Goal: Information Seeking & Learning: Learn about a topic

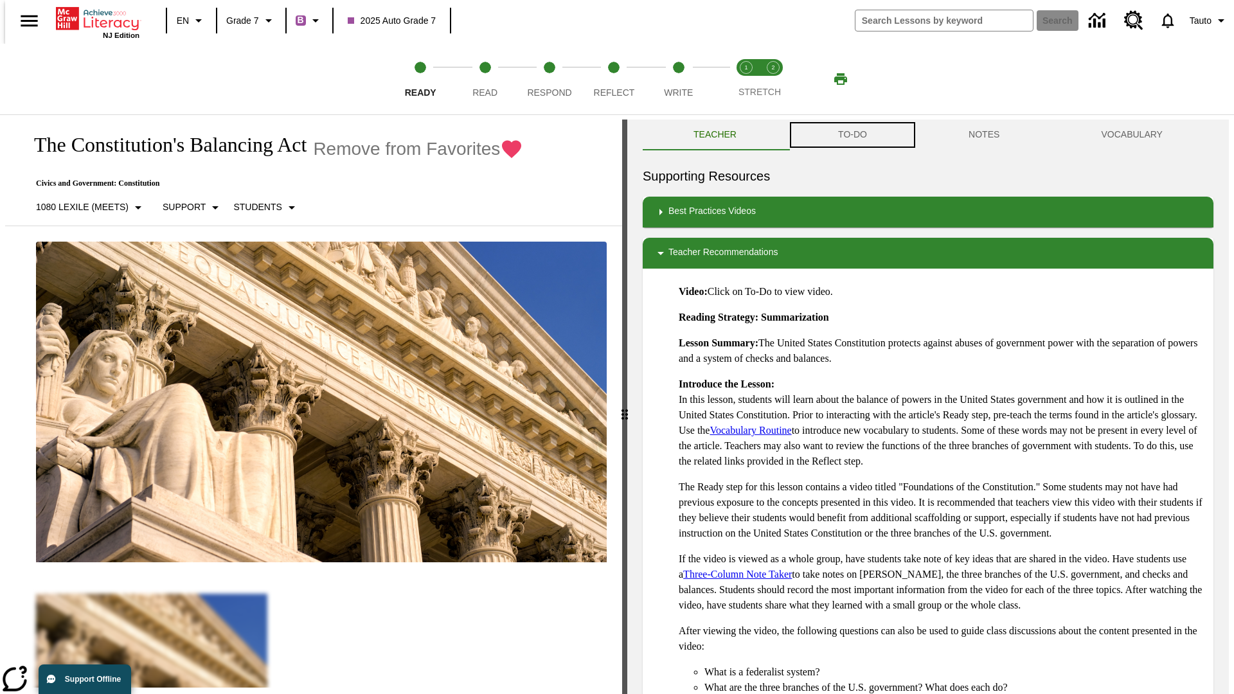
click at [852, 135] on button "TO-DO" at bounding box center [852, 135] width 130 height 31
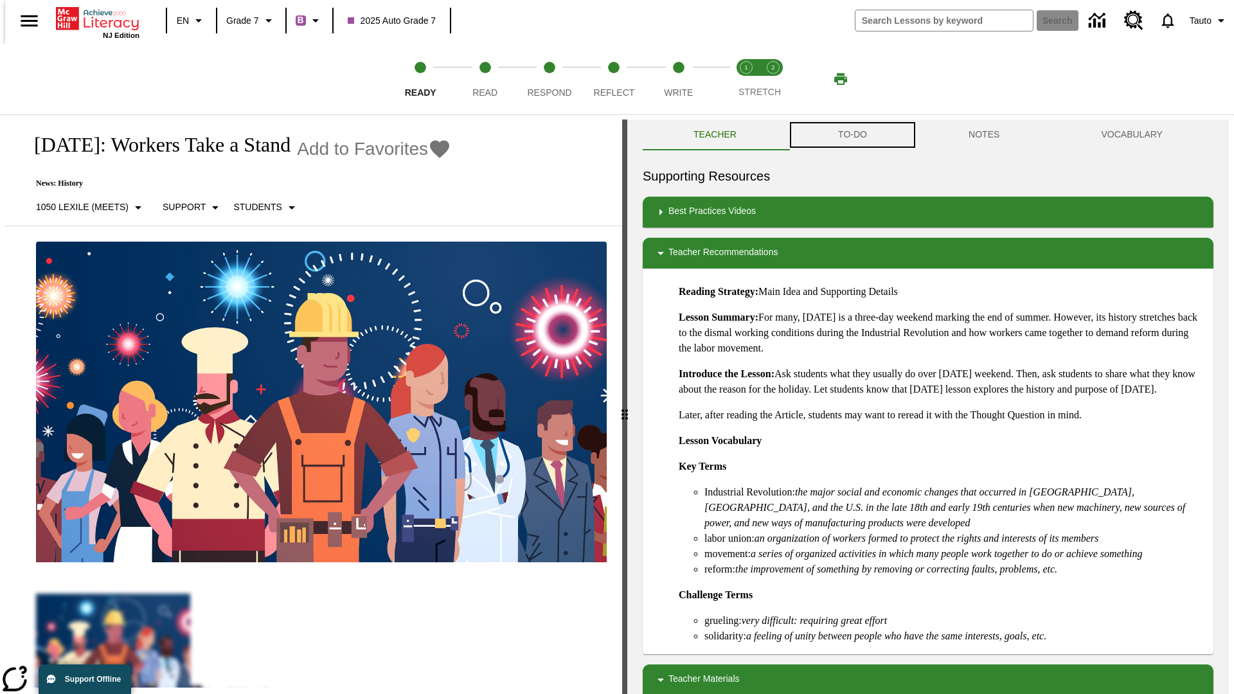
click at [852, 135] on button "TO-DO" at bounding box center [852, 135] width 130 height 31
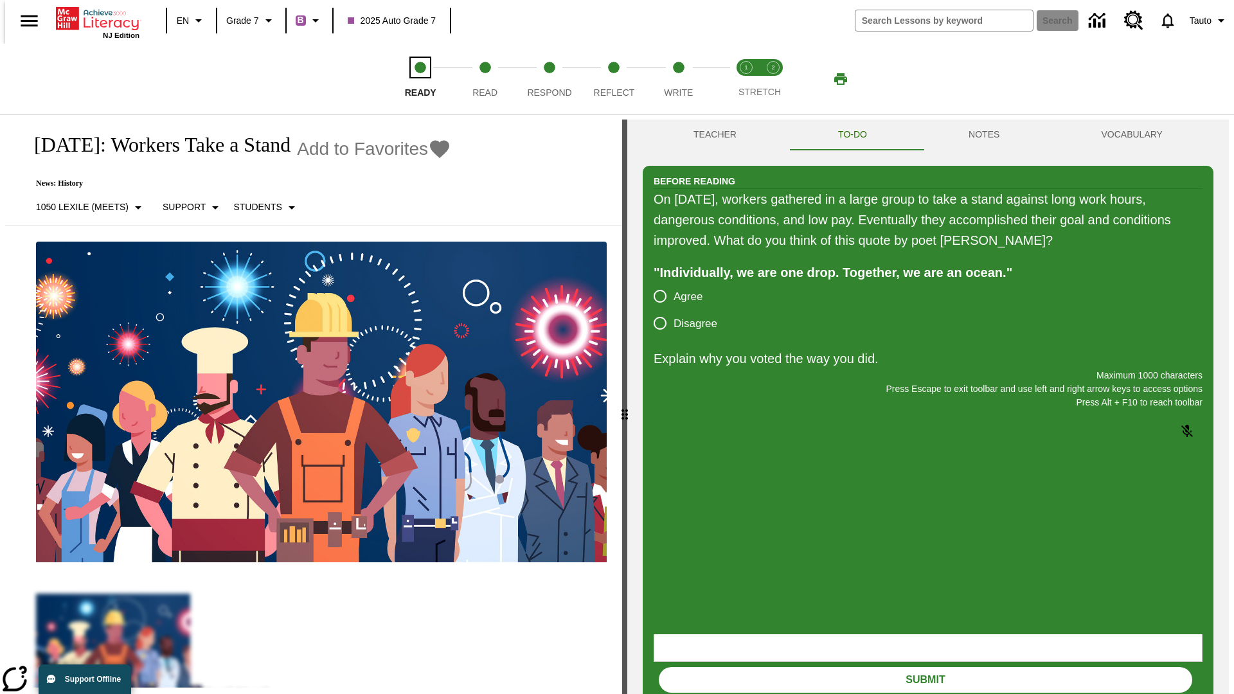
click at [420, 79] on span "Ready" at bounding box center [420, 87] width 31 height 23
click at [485, 79] on span "Read" at bounding box center [484, 87] width 25 height 23
